Goal: Register for event/course

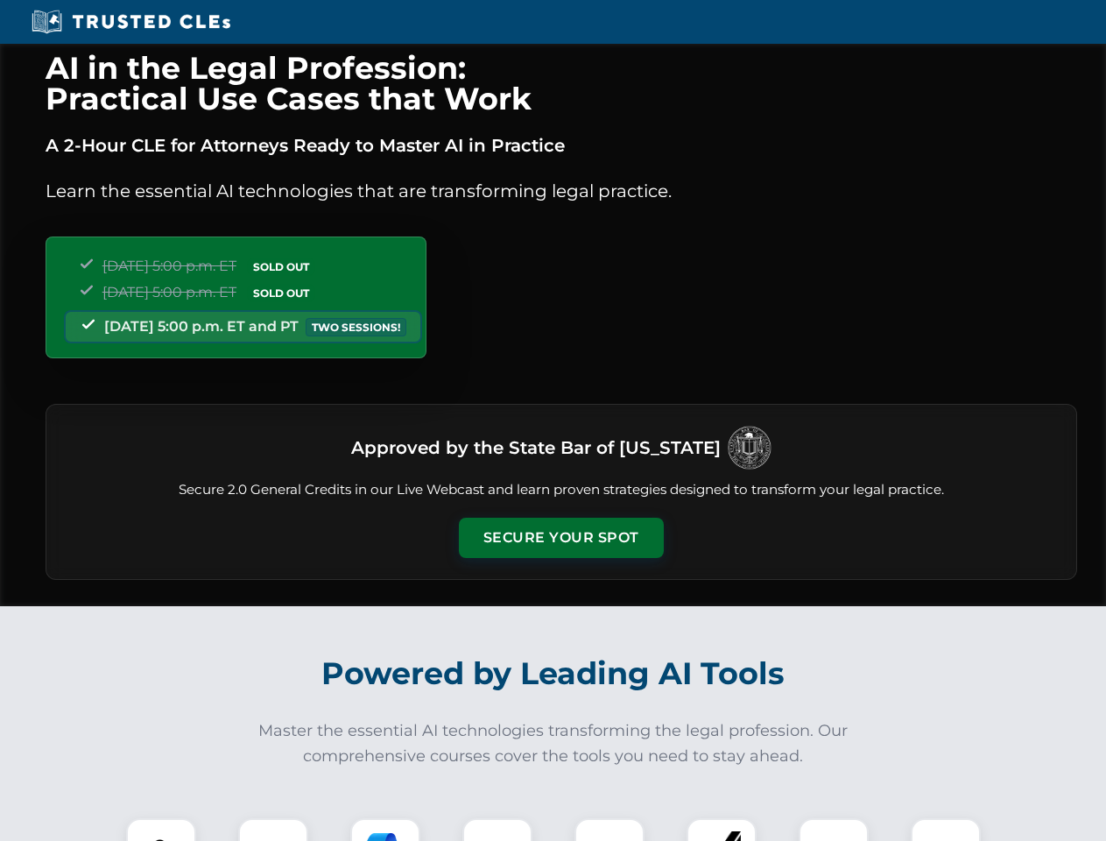
click at [561, 538] on button "Secure Your Spot" at bounding box center [561, 538] width 205 height 40
click at [161, 830] on img at bounding box center [161, 853] width 51 height 51
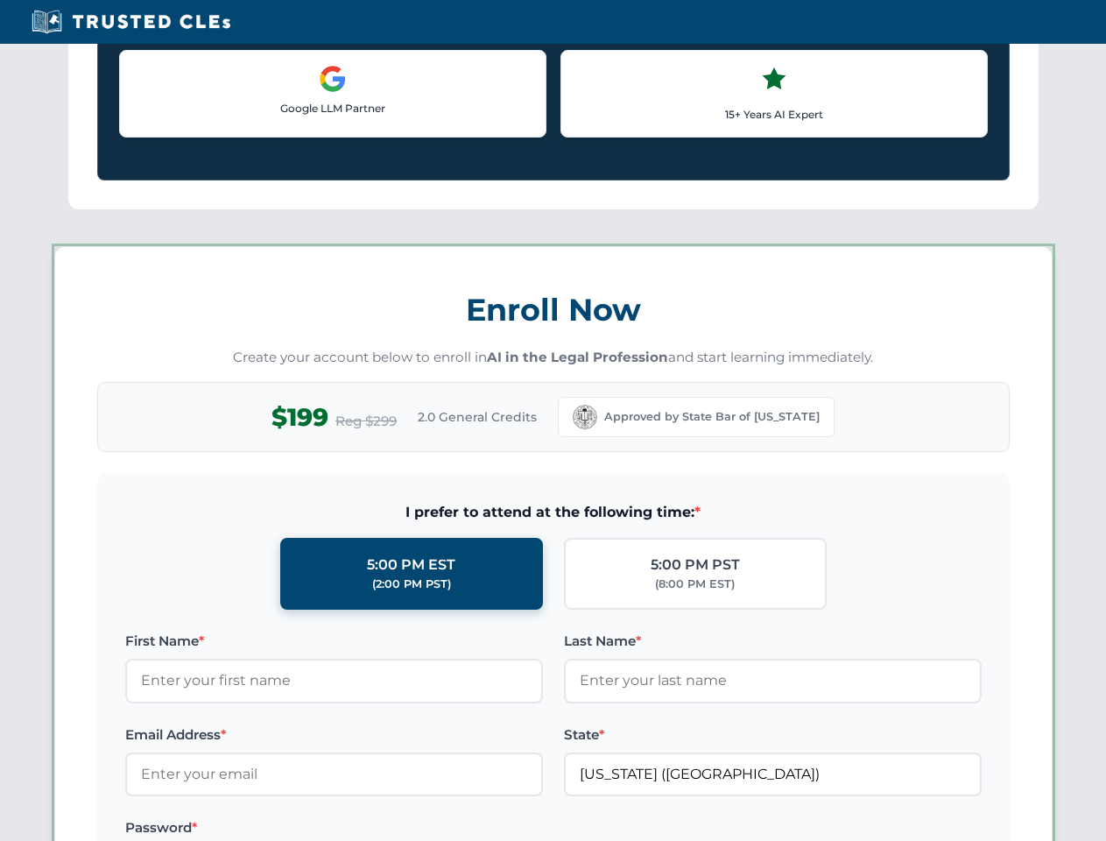
click at [385, 830] on label "Password *" at bounding box center [334, 827] width 418 height 21
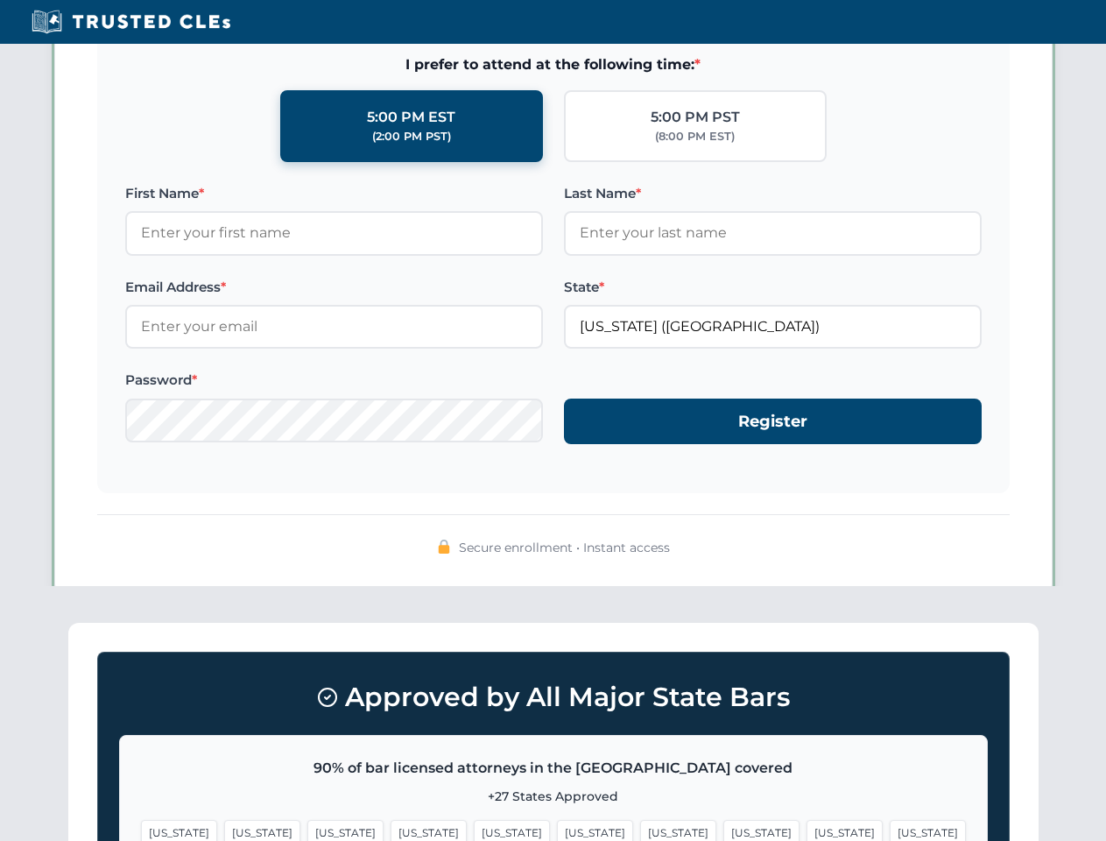
click at [807, 830] on span "[US_STATE]" at bounding box center [845, 832] width 76 height 25
